Goal: Task Accomplishment & Management: Manage account settings

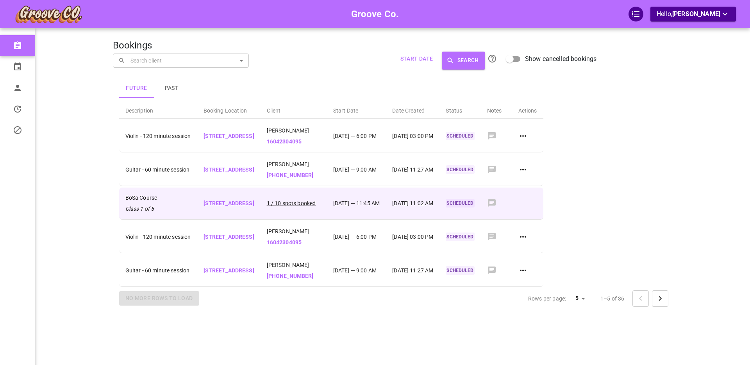
click at [321, 203] on p "1 / 10 spots booked" at bounding box center [294, 203] width 54 height 8
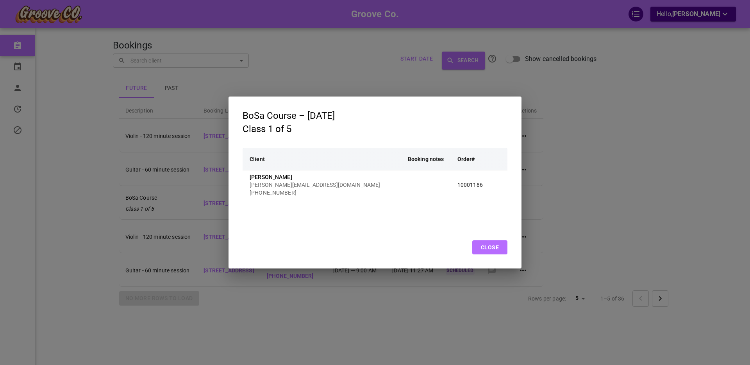
click at [490, 247] on button "Close" at bounding box center [489, 247] width 35 height 14
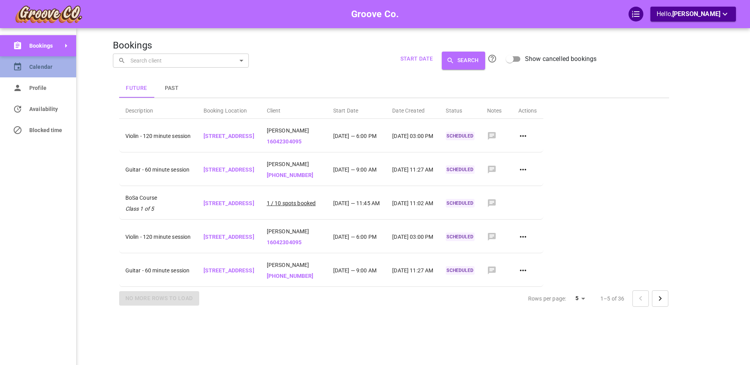
click at [22, 66] on link "Calendar" at bounding box center [38, 66] width 76 height 21
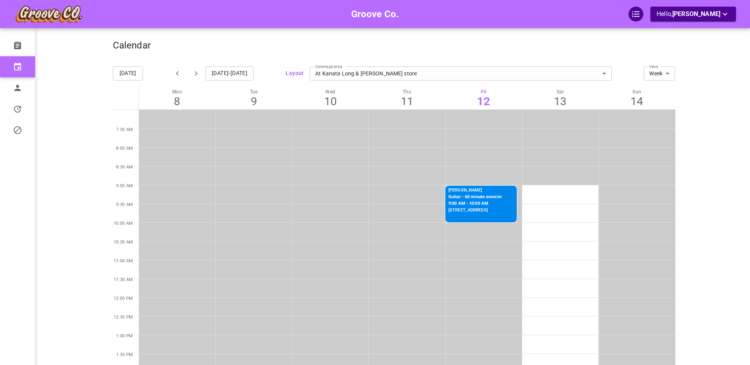
click at [197, 72] on icon "button" at bounding box center [195, 73] width 9 height 9
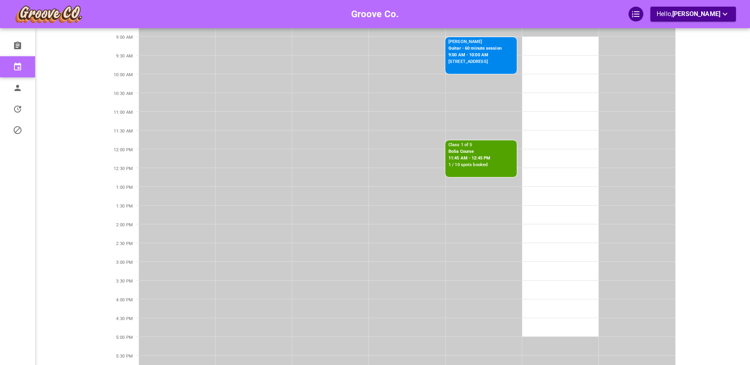
scroll to position [88, 0]
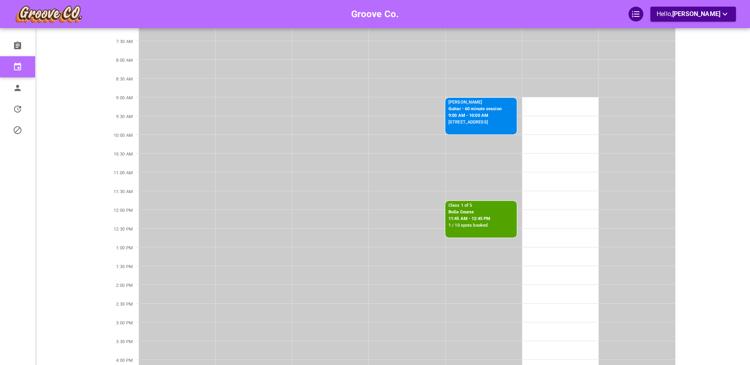
click at [481, 215] on p "BoSa Course" at bounding box center [470, 212] width 42 height 7
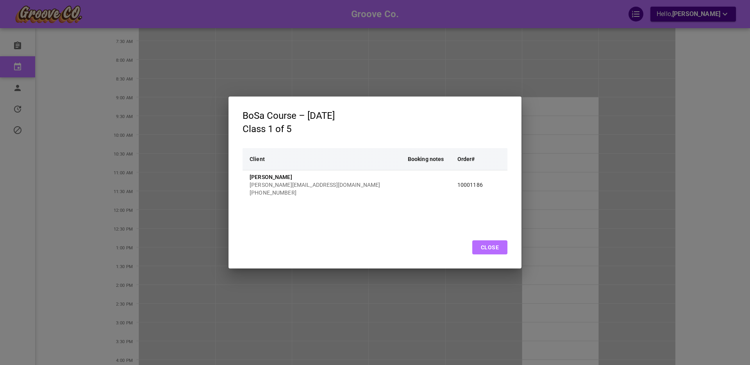
drag, startPoint x: 500, startPoint y: 252, endPoint x: 500, endPoint y: 240, distance: 12.9
click at [500, 252] on button "Close" at bounding box center [489, 247] width 35 height 14
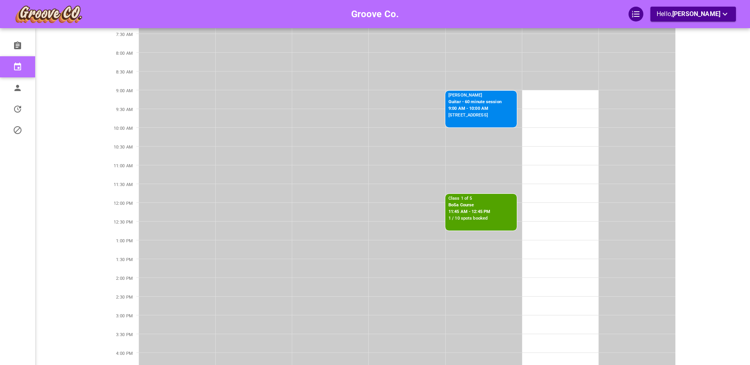
scroll to position [0, 0]
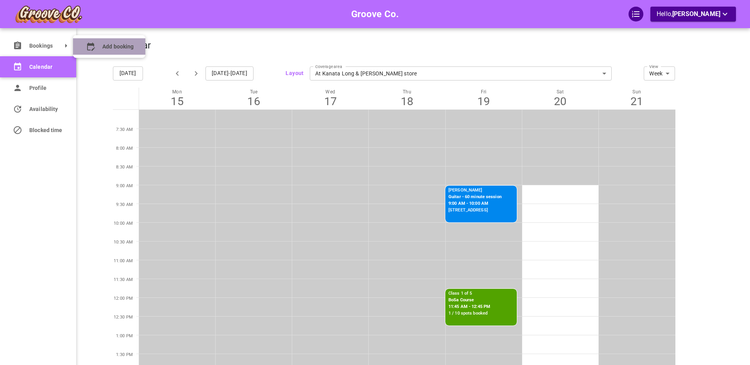
click at [111, 46] on span "Add booking" at bounding box center [117, 47] width 31 height 8
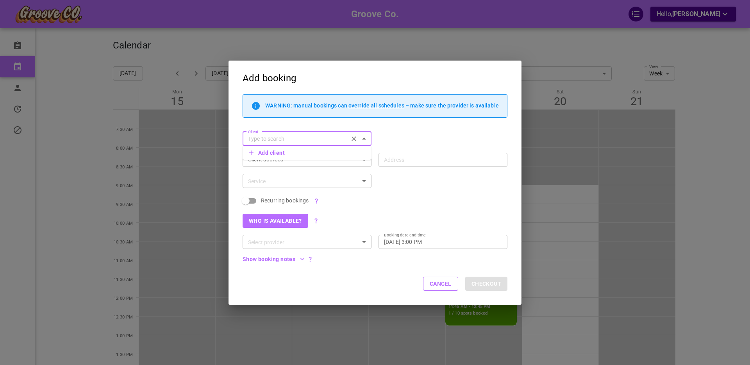
click at [437, 286] on button "Cancel" at bounding box center [440, 284] width 35 height 14
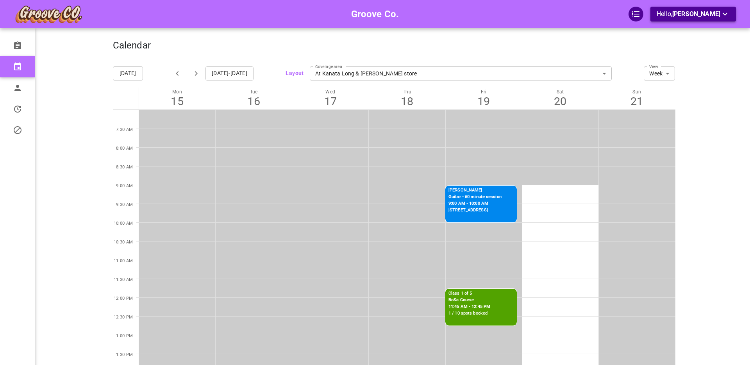
click at [671, 15] on p "Hello, [PERSON_NAME]" at bounding box center [693, 14] width 73 height 10
click at [667, 46] on li "Logout" at bounding box center [689, 46] width 78 height 14
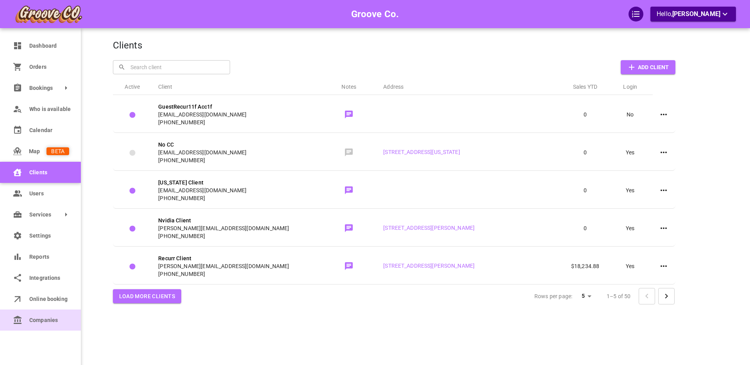
click at [19, 321] on icon at bounding box center [17, 319] width 9 height 9
select select "25"
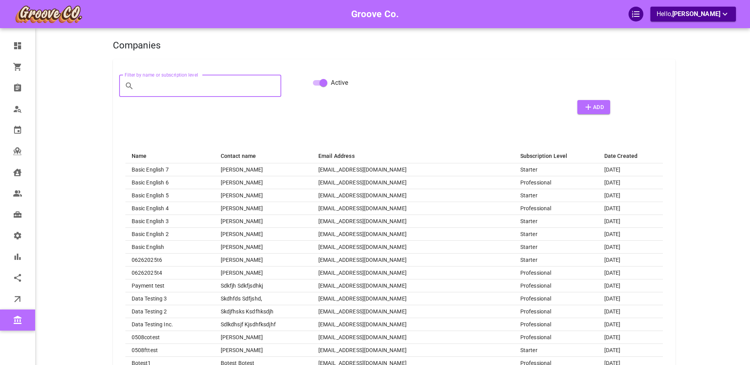
click at [186, 86] on input "Filter by name or subscription level" at bounding box center [209, 86] width 145 height 22
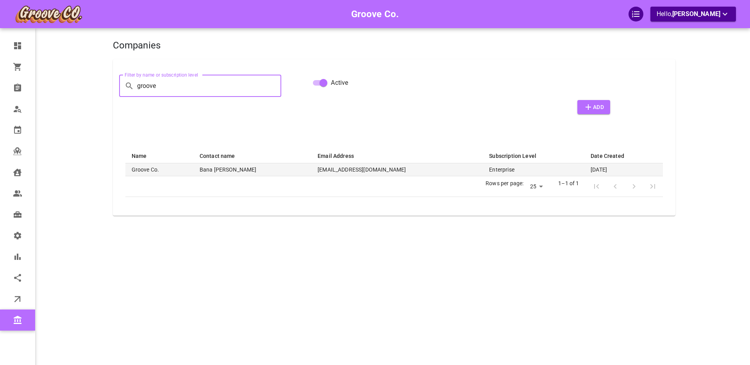
type input "groove"
click at [175, 168] on th "Groove Co." at bounding box center [159, 169] width 68 height 13
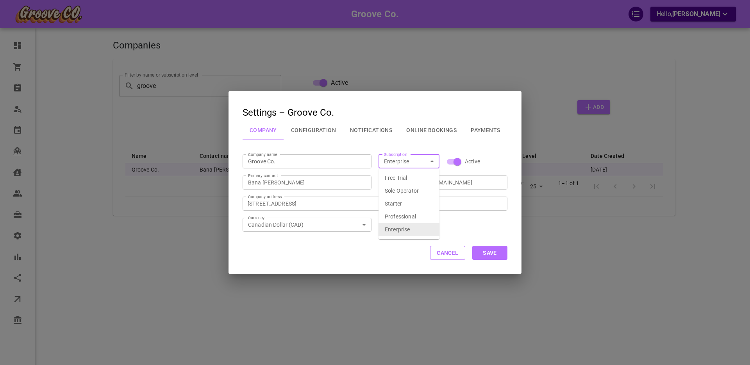
click at [406, 160] on input "Enterprise" at bounding box center [402, 162] width 43 height 10
click at [397, 203] on li "Starter" at bounding box center [409, 203] width 61 height 13
click at [496, 254] on button "Save" at bounding box center [489, 253] width 35 height 14
click at [439, 161] on div "Starter Subscription" at bounding box center [409, 161] width 61 height 14
click at [432, 161] on icon "Open" at bounding box center [432, 162] width 4 height 2
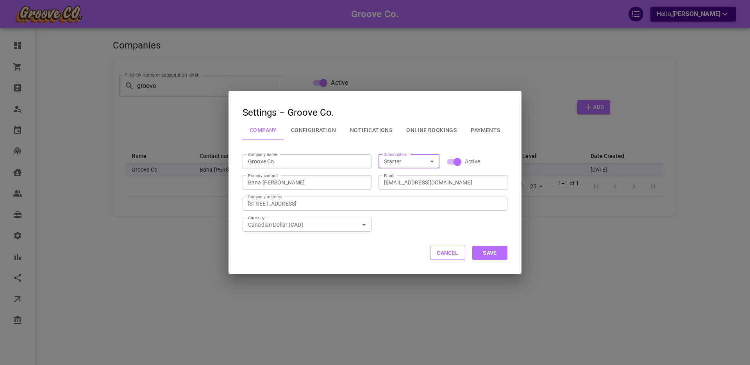
click at [432, 161] on icon "Open" at bounding box center [432, 162] width 4 height 2
click at [434, 163] on icon "Open" at bounding box center [432, 161] width 9 height 9
click at [408, 230] on li "Enterprise" at bounding box center [409, 229] width 61 height 13
type input "Enterprise"
click at [492, 252] on button "Save" at bounding box center [489, 253] width 35 height 14
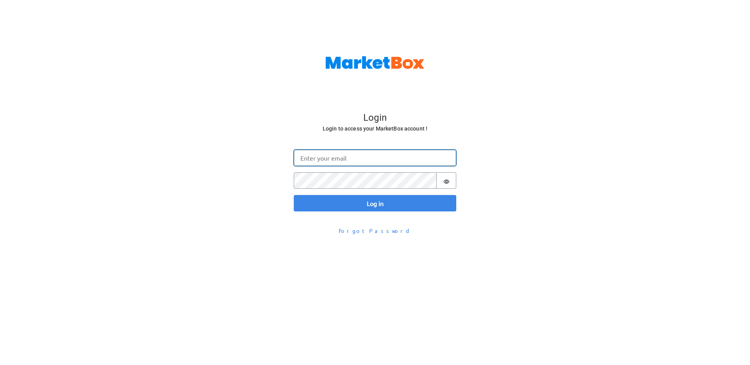
click at [311, 153] on input "Email" at bounding box center [375, 158] width 163 height 16
type input "boris@gomarketbox.com"
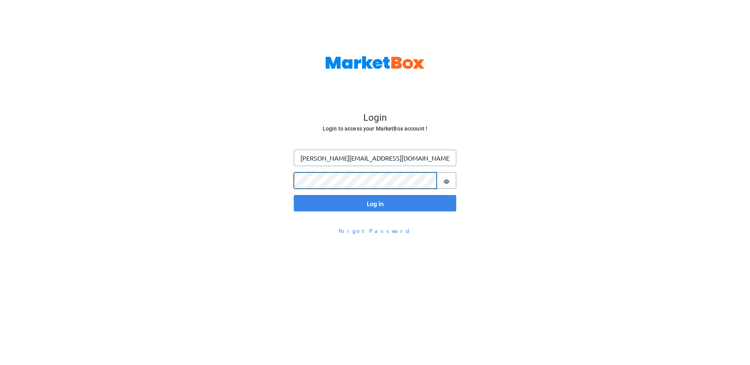
click at [294, 195] on button "Log in" at bounding box center [375, 203] width 163 height 16
